Goal: Task Accomplishment & Management: Manage account settings

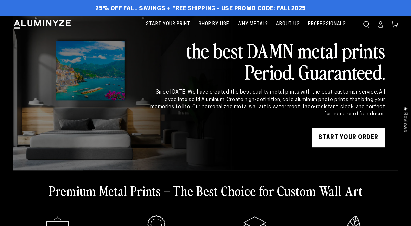
click at [384, 26] on icon at bounding box center [381, 24] width 7 height 7
drag, startPoint x: 380, startPoint y: 27, endPoint x: 376, endPoint y: 28, distance: 3.9
click at [380, 27] on icon at bounding box center [381, 24] width 7 height 7
click at [380, 25] on icon at bounding box center [381, 24] width 7 height 7
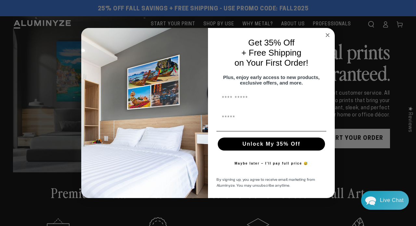
click at [329, 33] on circle "Close dialog" at bounding box center [327, 34] width 7 height 7
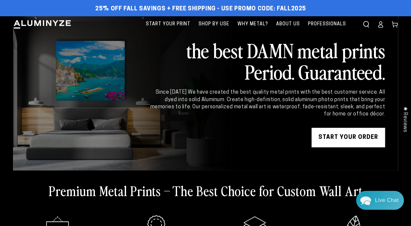
click at [378, 25] on icon at bounding box center [381, 24] width 7 height 7
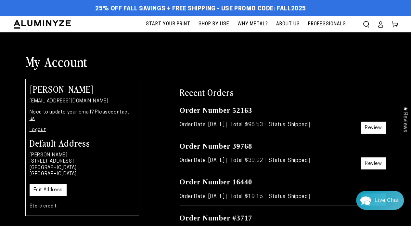
scroll to position [33, 0]
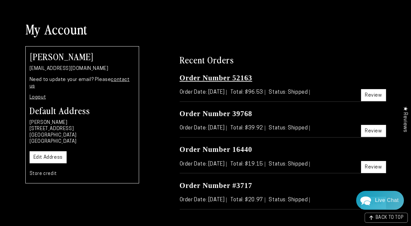
click at [226, 76] on link "Order Number 52163" at bounding box center [216, 78] width 73 height 8
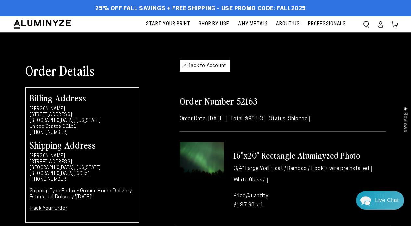
click at [187, 65] on link "< Back to Account" at bounding box center [205, 66] width 50 height 12
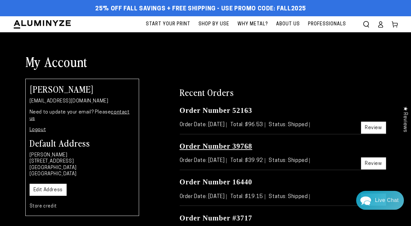
click at [227, 149] on link "Order Number 39768" at bounding box center [216, 146] width 73 height 8
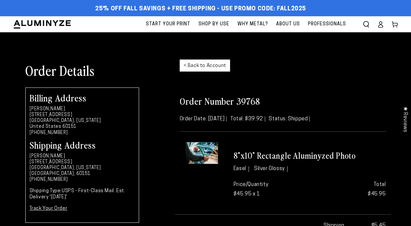
click at [195, 155] on img at bounding box center [202, 153] width 33 height 22
click at [185, 64] on link "< Back to Account" at bounding box center [205, 66] width 50 height 12
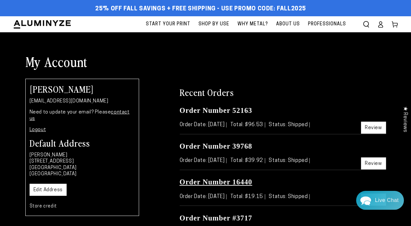
click at [202, 182] on link "Order Number 16440" at bounding box center [216, 182] width 73 height 8
click at [184, 22] on span "Start Your Print" at bounding box center [168, 24] width 45 height 8
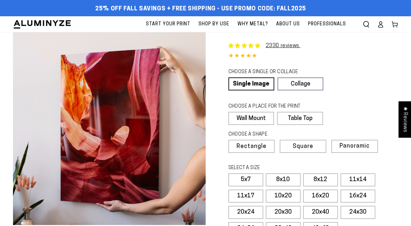
select select "**********"
